Goal: Task Accomplishment & Management: Use online tool/utility

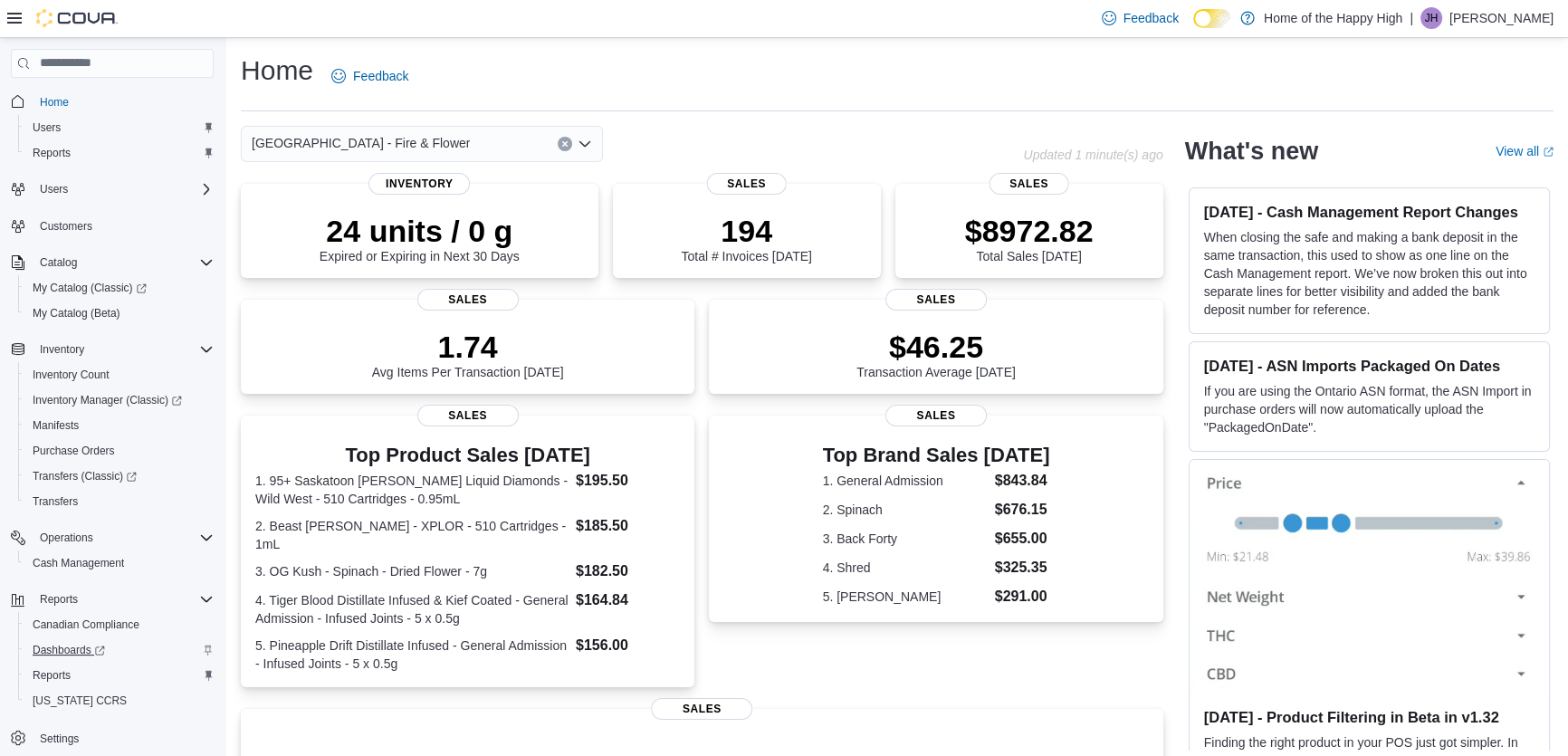
scroll to position [41, 0]
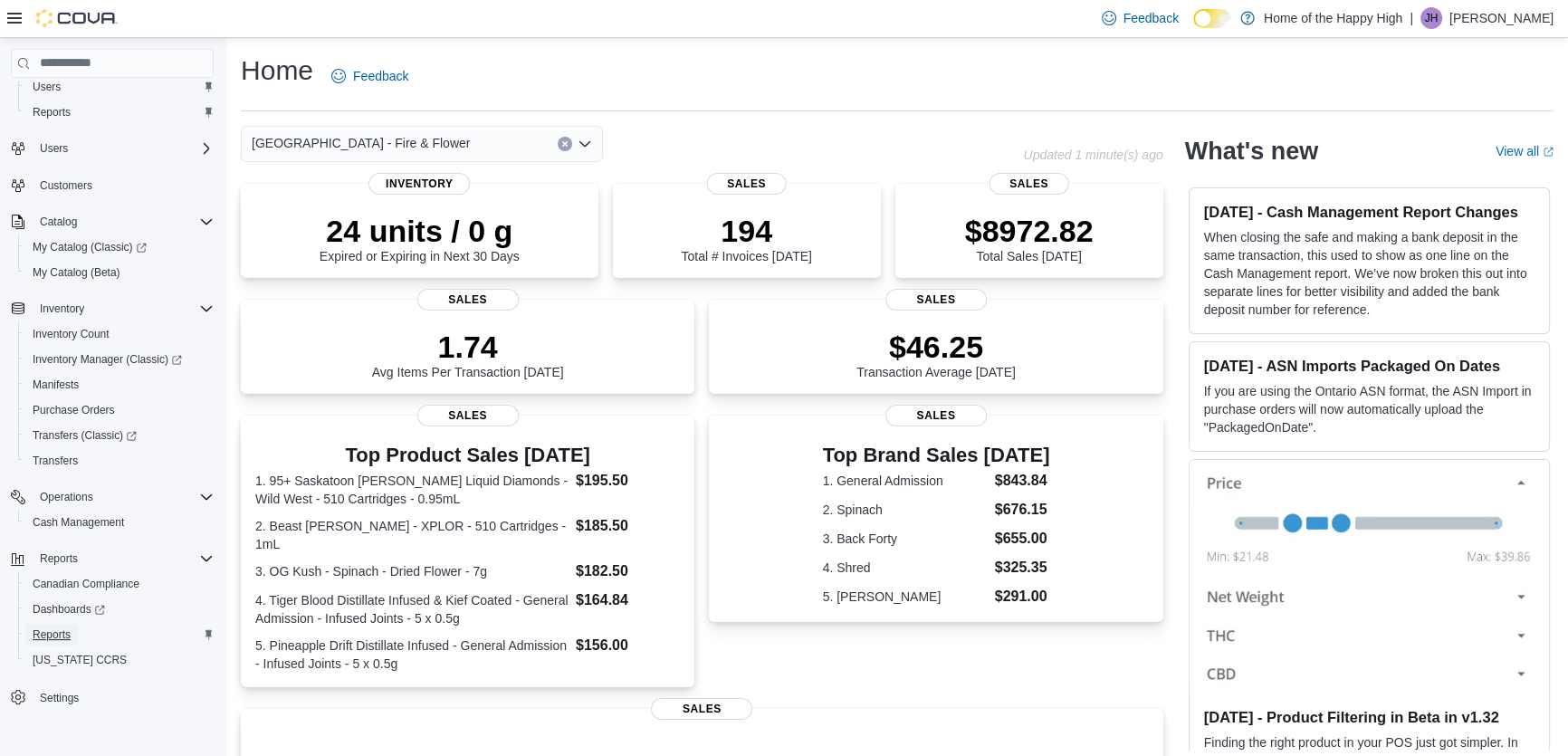
click at [45, 637] on span "Reports" at bounding box center [51, 634] width 38 height 14
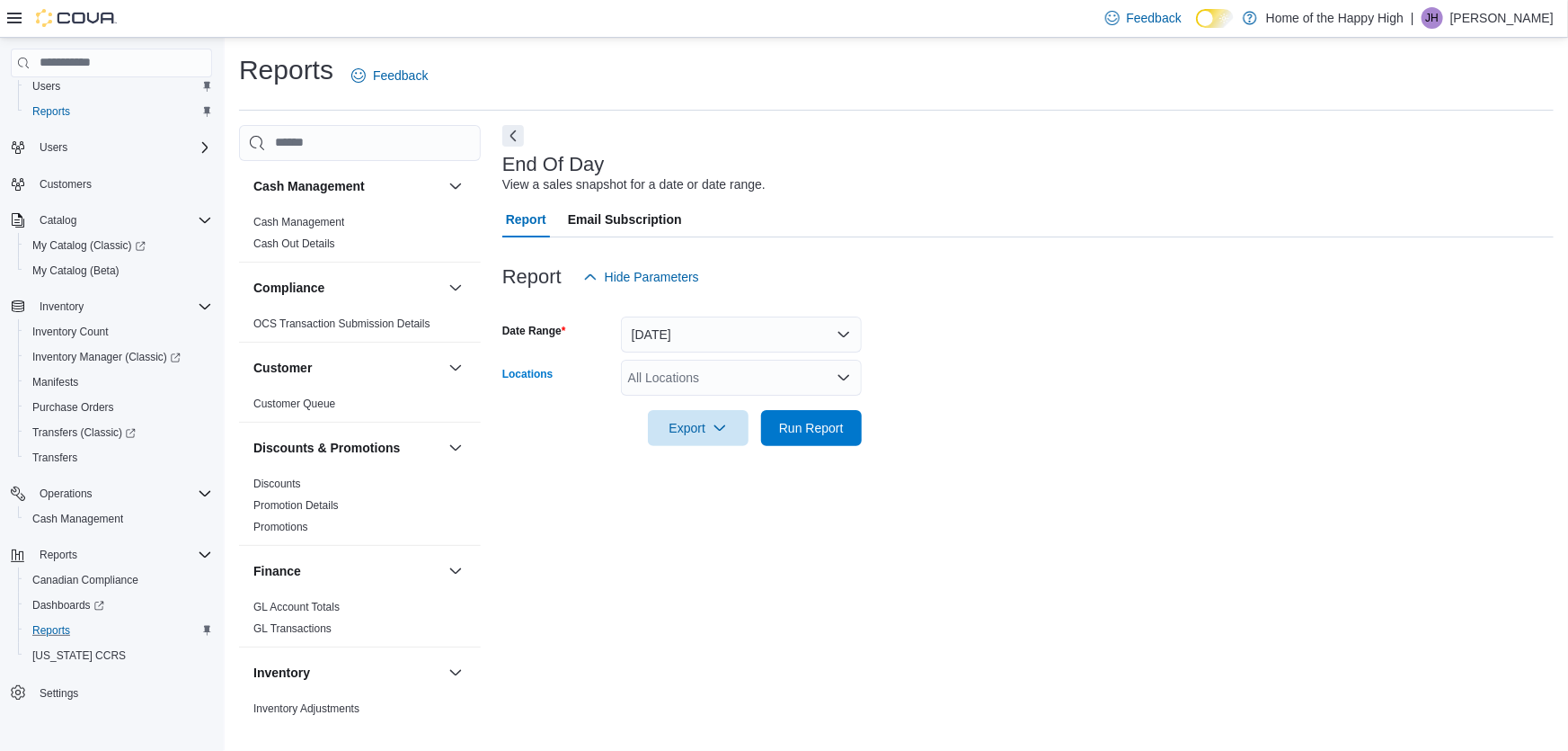
click at [664, 378] on div "All Locations" at bounding box center [741, 378] width 241 height 36
type input "***"
click at [826, 406] on span "[GEOGRAPHIC_DATA] - Fire & Flower" at bounding box center [803, 408] width 217 height 18
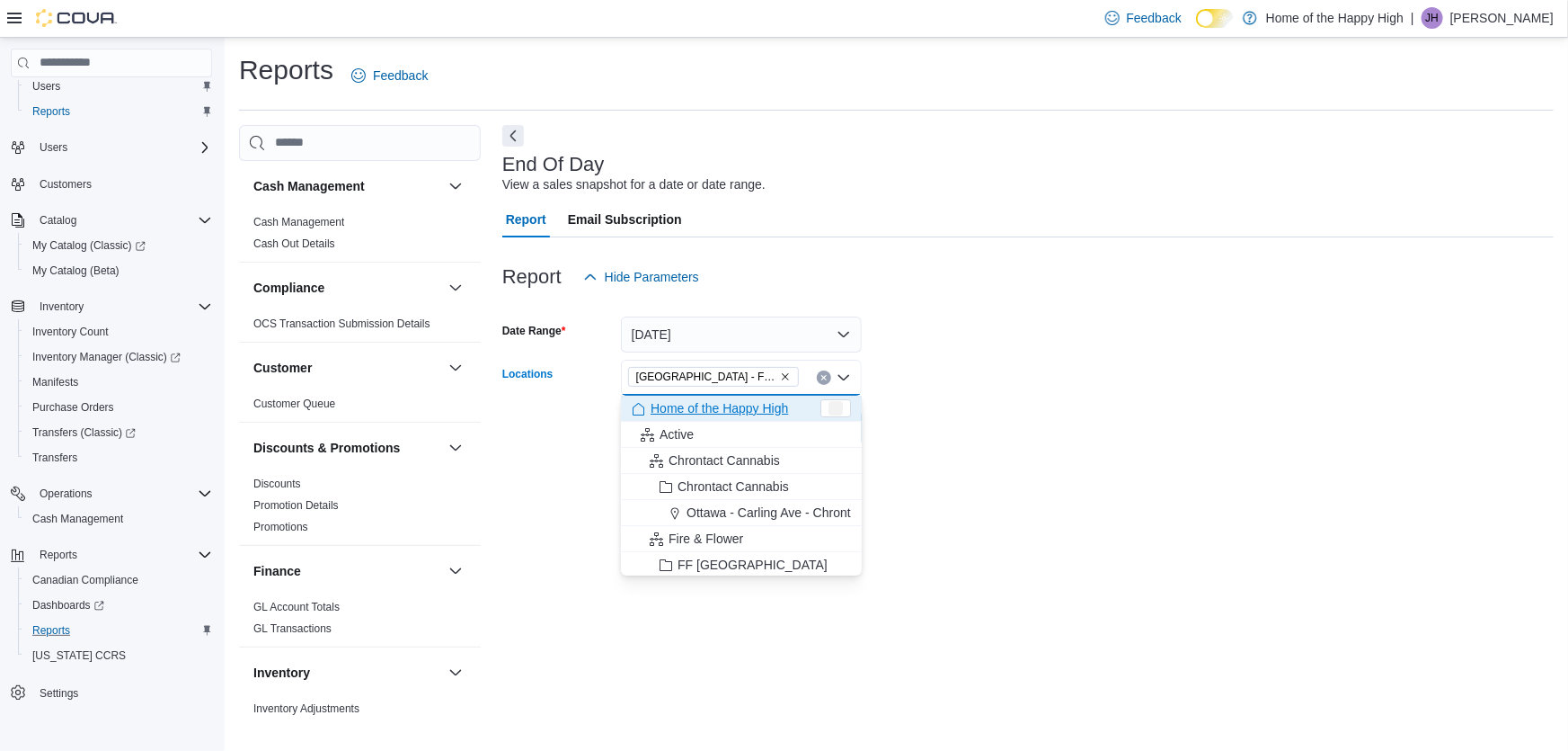
click at [963, 388] on form "Date Range [DATE] Locations [GEOGRAPHIC_DATA] - Fire & Flower Combo box. Select…" at bounding box center [1028, 370] width 1051 height 151
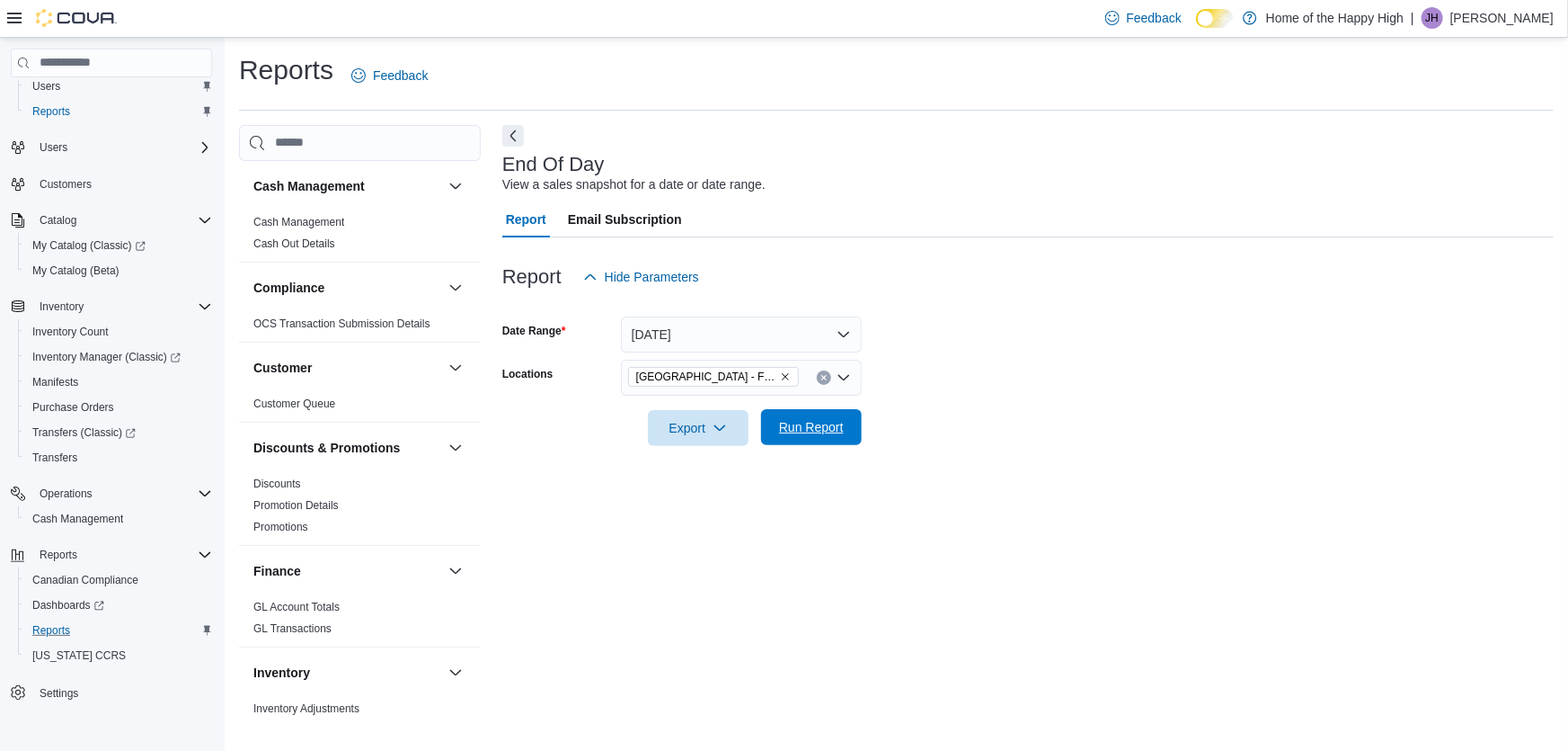
click at [838, 423] on span "Run Report" at bounding box center [811, 427] width 65 height 18
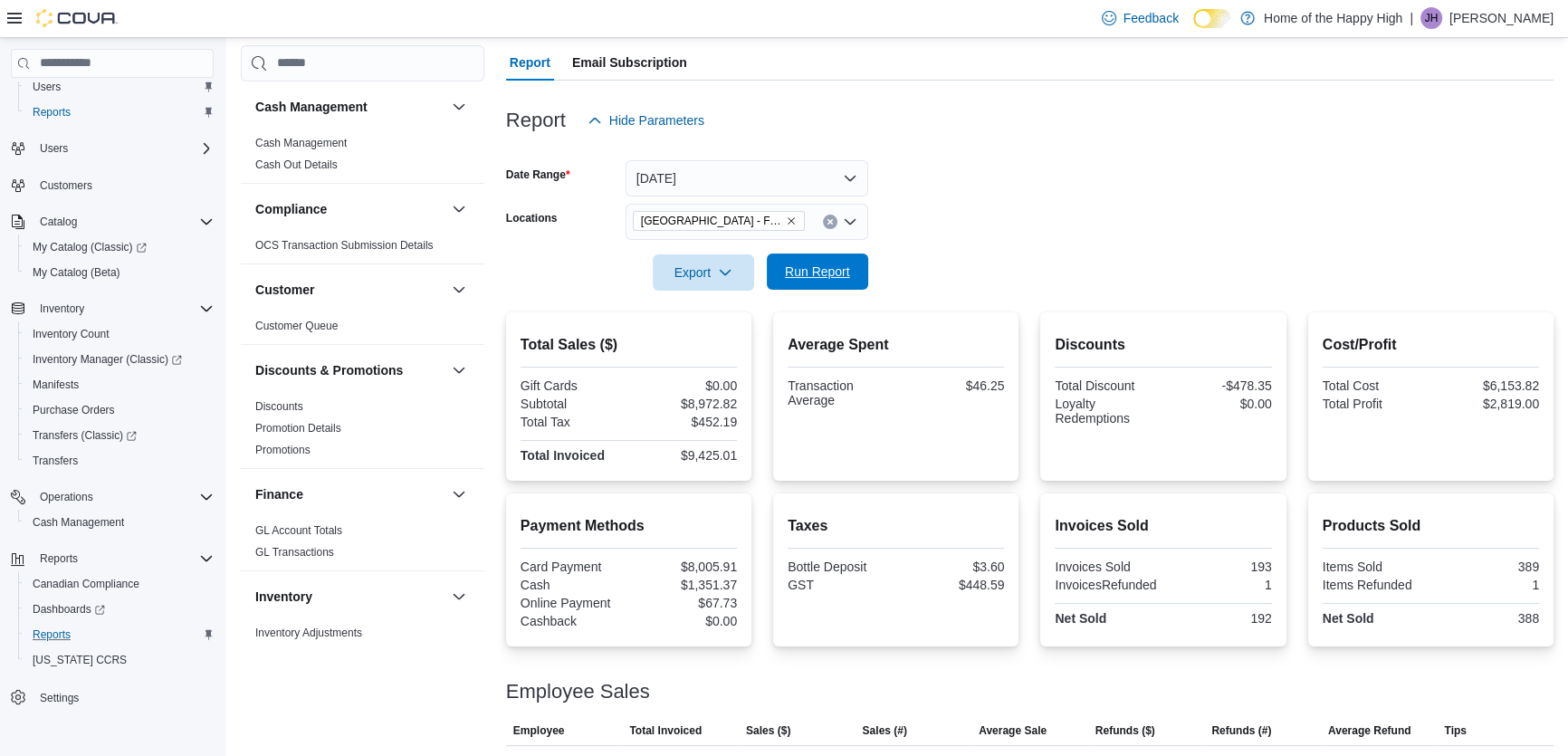
scroll to position [63, 0]
